Goal: Find specific page/section: Find specific page/section

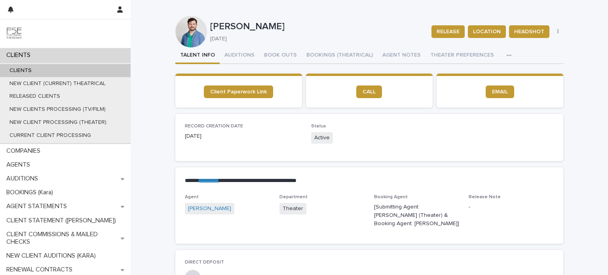
click at [48, 53] on div "CLIENTS" at bounding box center [65, 55] width 131 height 14
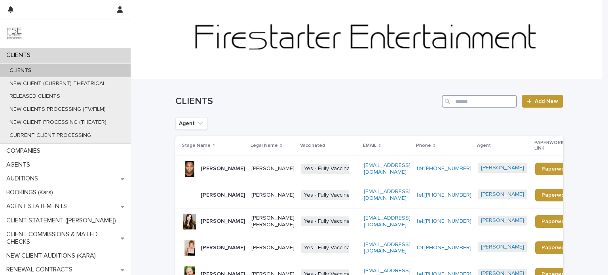
click at [488, 104] on input "Search" at bounding box center [479, 101] width 75 height 13
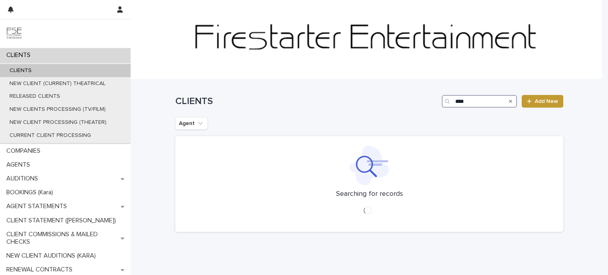
type input "****"
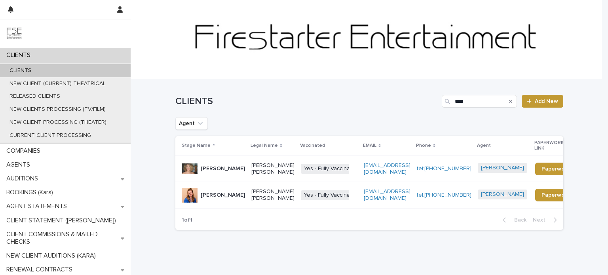
click at [238, 174] on div "[PERSON_NAME]" at bounding box center [213, 169] width 63 height 16
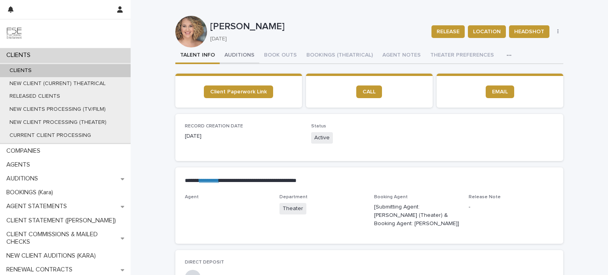
click at [239, 52] on button "AUDITIONS" at bounding box center [240, 56] width 40 height 17
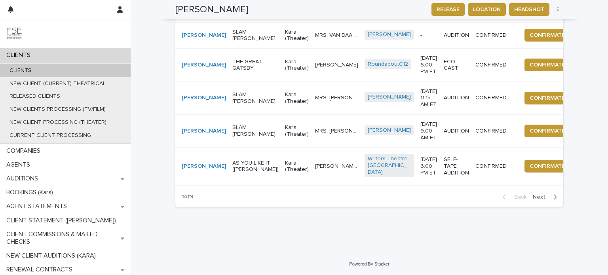
scroll to position [436, 0]
click at [541, 199] on span "Next" at bounding box center [541, 197] width 17 height 6
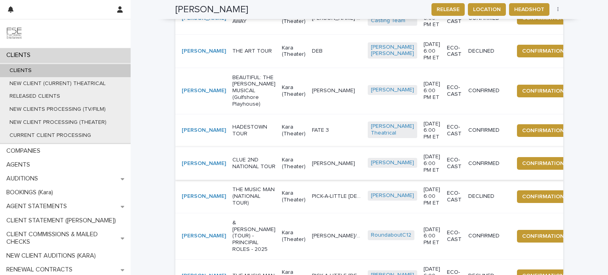
scroll to position [238, 0]
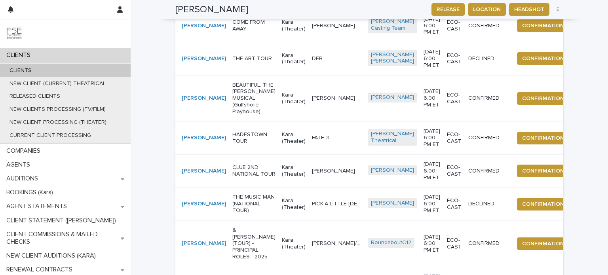
click at [234, 145] on div "HADESTOWN TOUR" at bounding box center [253, 138] width 43 height 20
